Goal: Task Accomplishment & Management: Use online tool/utility

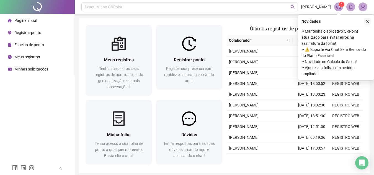
click at [367, 21] on icon "close" at bounding box center [367, 21] width 3 height 3
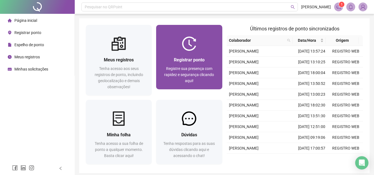
click at [191, 75] on span "Registre sua presença com rapidez e segurança clicando aqui!" at bounding box center [189, 74] width 50 height 17
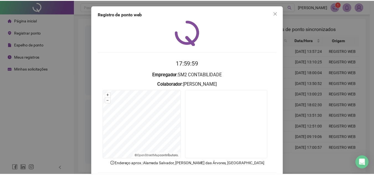
scroll to position [28, 0]
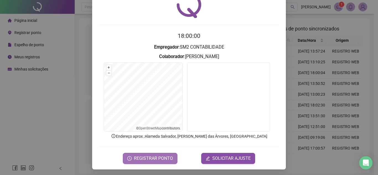
click at [160, 161] on span "REGISTRAR PONTO" at bounding box center [153, 158] width 39 height 7
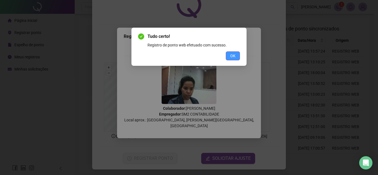
click at [239, 57] on button "OK" at bounding box center [233, 55] width 14 height 9
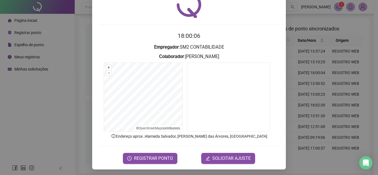
click at [318, 38] on div "Registro de ponto web 18:00:06 Empregador : SM2 CONTABILIDADE Colaborador : [PE…" at bounding box center [189, 87] width 378 height 175
